Goal: Find contact information: Find contact information

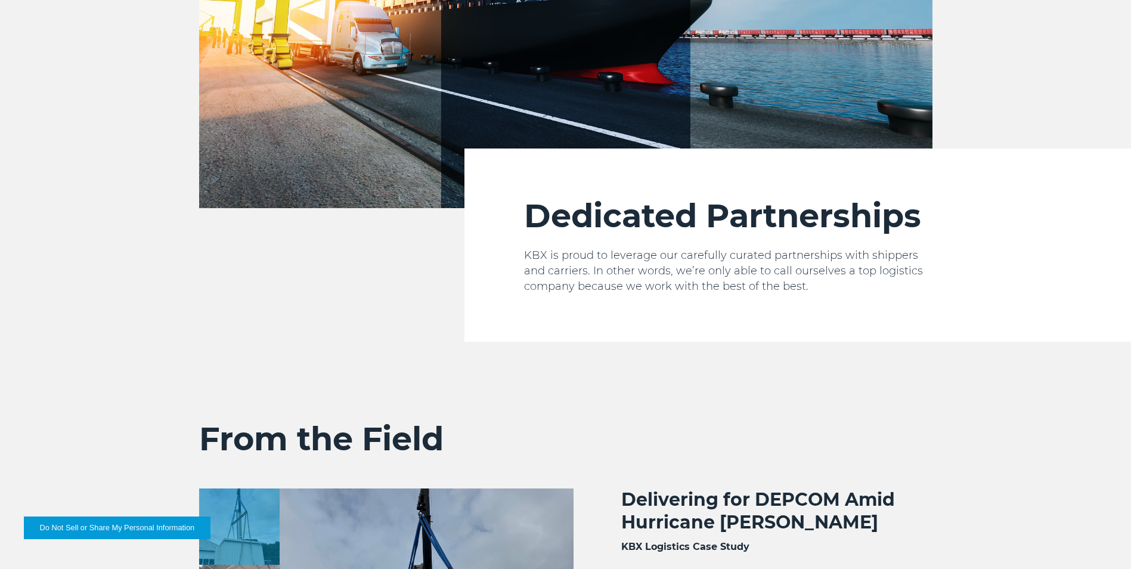
scroll to position [2652, 0]
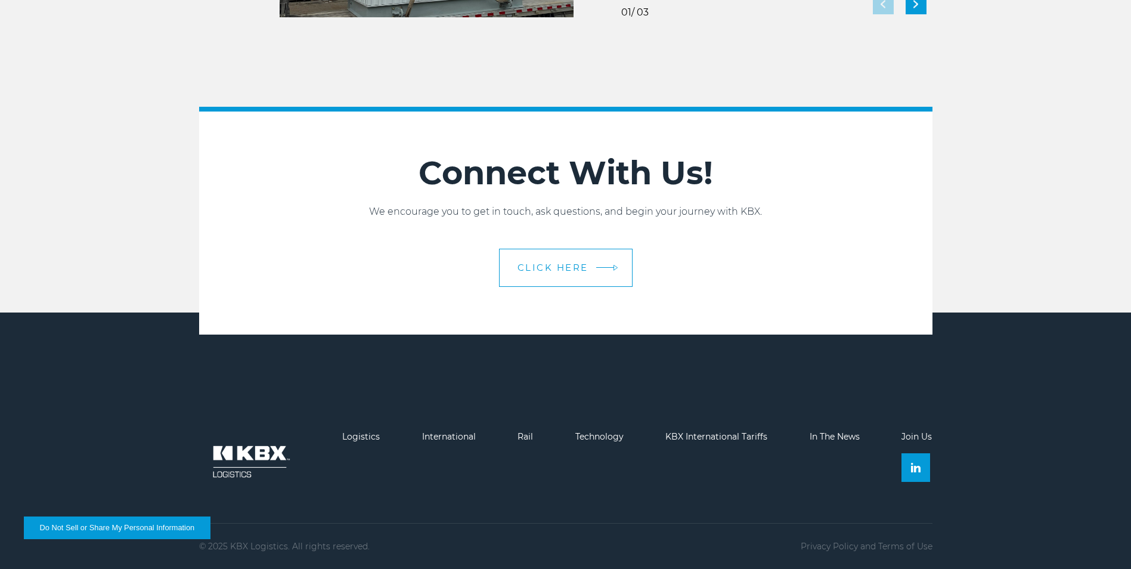
click at [553, 271] on span "CLICK HERE" at bounding box center [552, 267] width 71 height 9
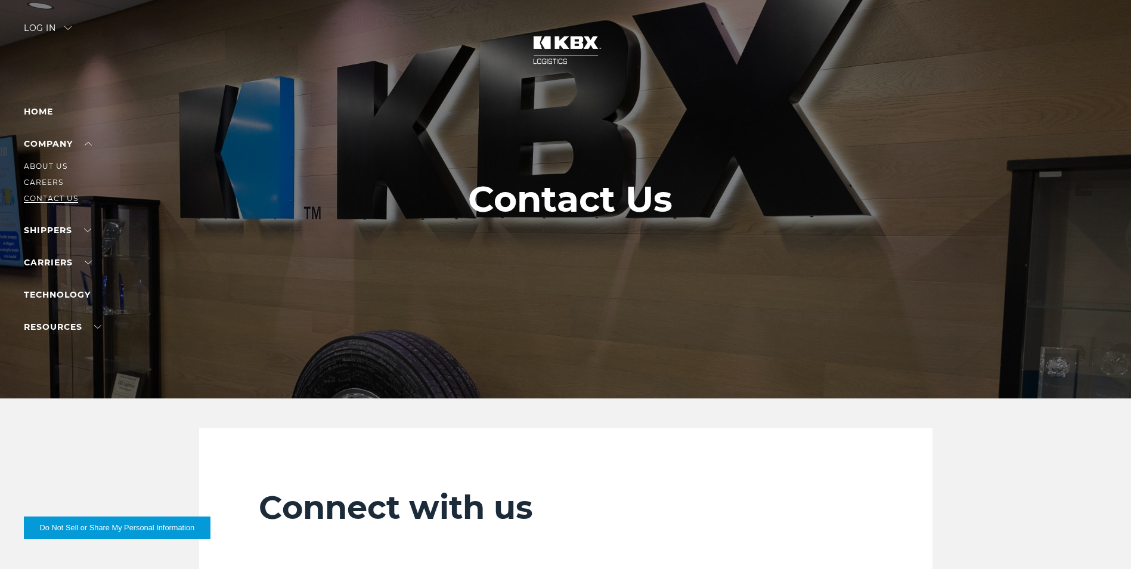
click at [44, 200] on link "Contact Us" at bounding box center [51, 198] width 54 height 9
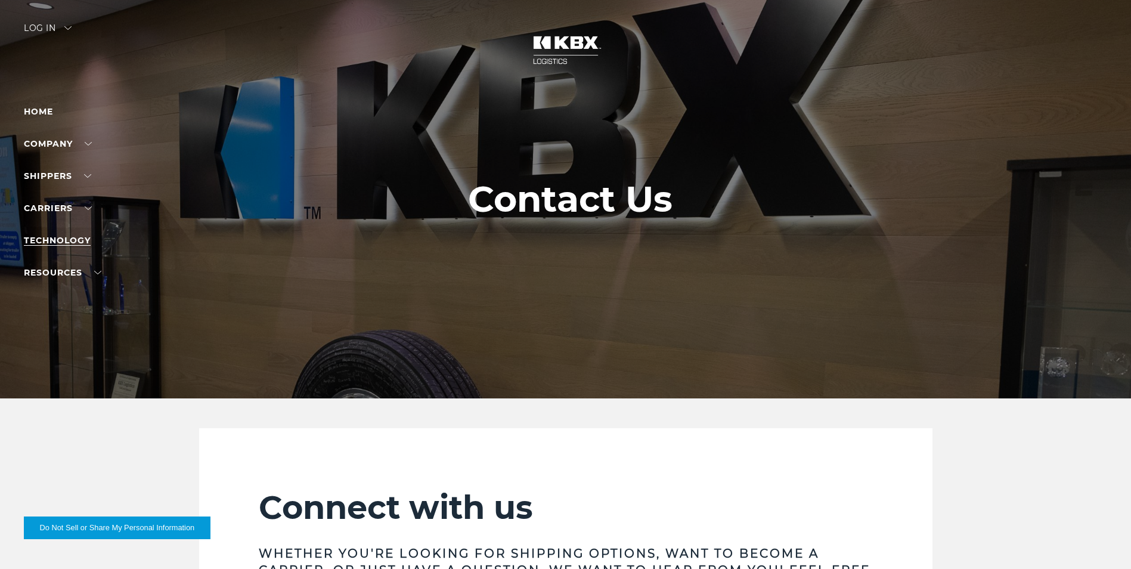
click at [53, 237] on link "Technology" at bounding box center [57, 240] width 67 height 11
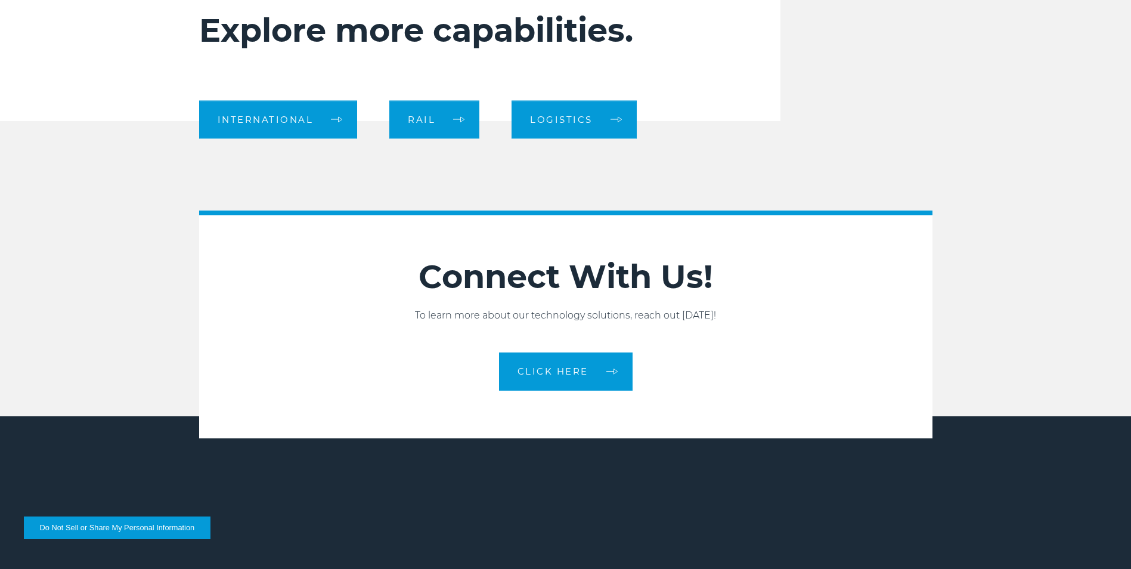
scroll to position [1311, 0]
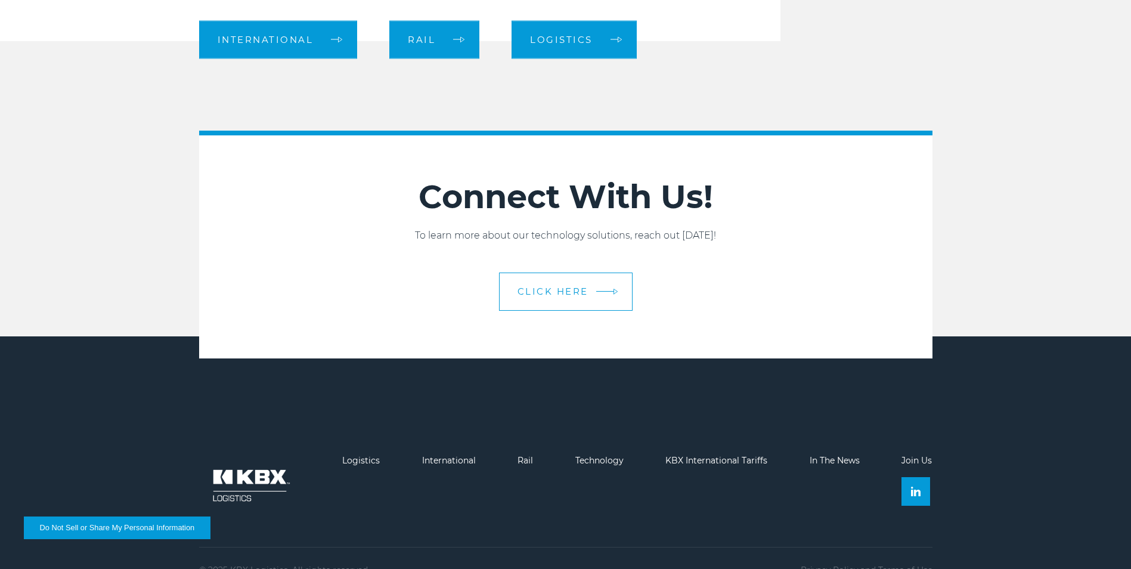
click at [545, 287] on span "CLICK HERE" at bounding box center [552, 291] width 71 height 9
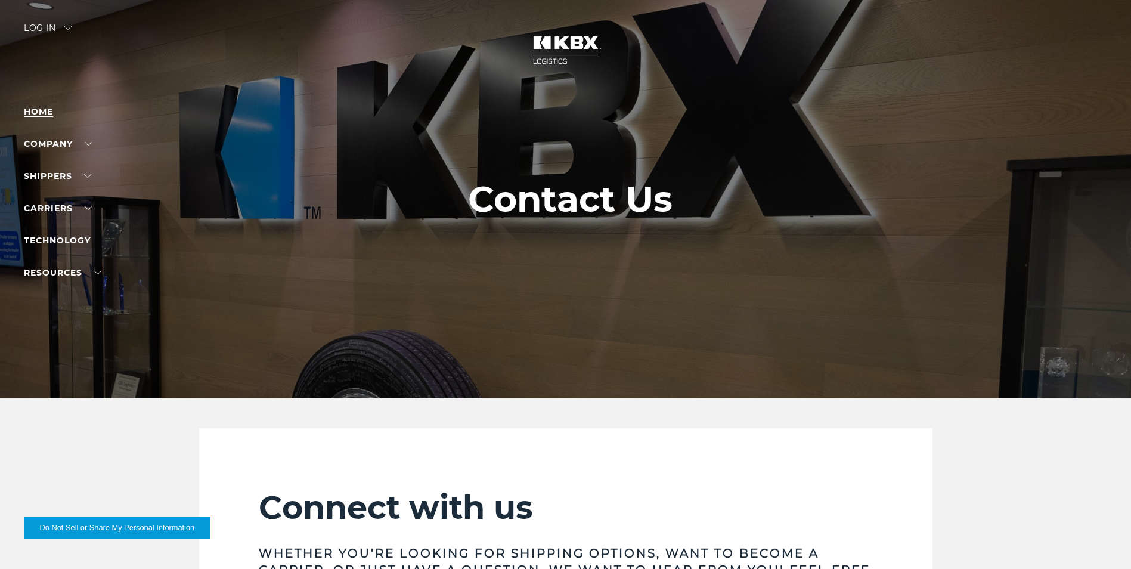
click at [48, 110] on link "Home" at bounding box center [38, 111] width 29 height 11
